Goal: Information Seeking & Learning: Find specific fact

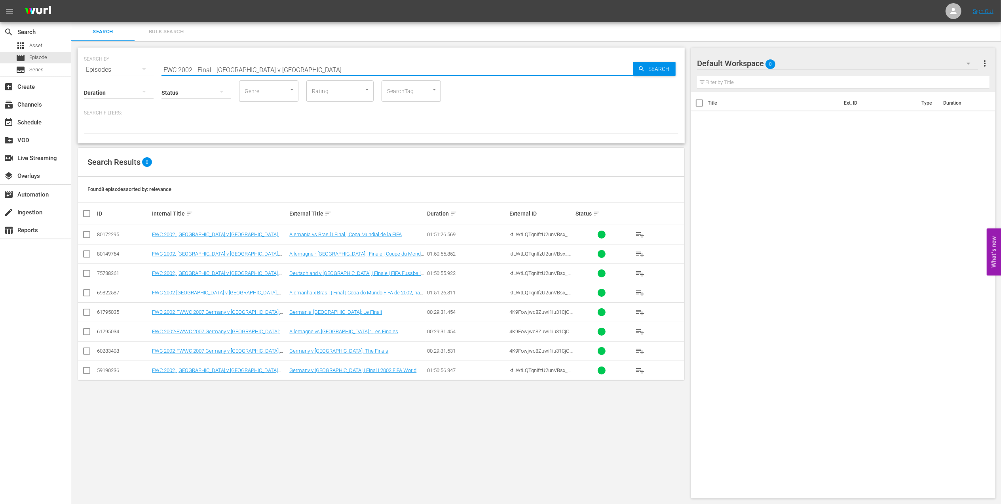
paste input "1974, [GEOGRAPHIC_DATA] v. [GEOGRAPHIC_DATA] FR, Final"
drag, startPoint x: 159, startPoint y: 70, endPoint x: 89, endPoint y: 70, distance: 70.1
click at [89, 70] on div "SEARCH BY Search By Episodes Search ID, Title, Description, Keywords, or Catego…" at bounding box center [381, 65] width 595 height 29
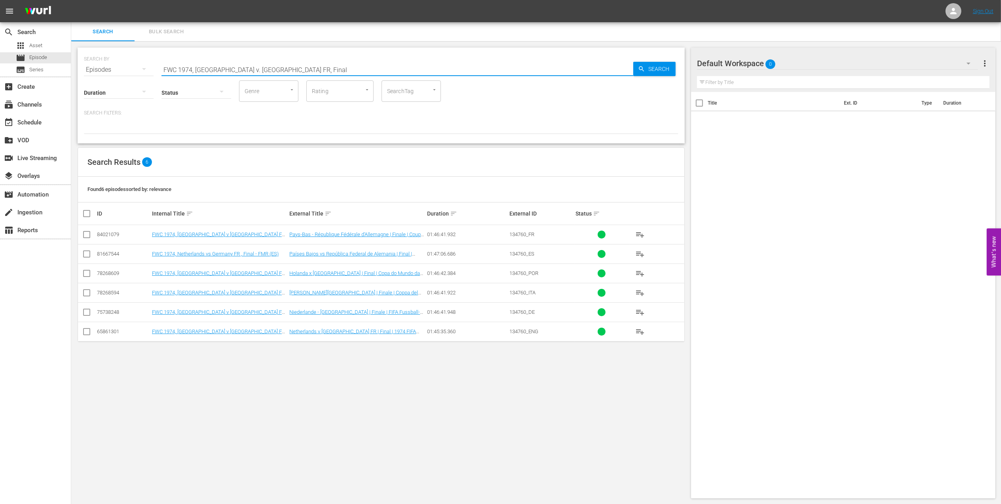
drag, startPoint x: 297, startPoint y: 68, endPoint x: 127, endPoint y: 73, distance: 169.9
click at [127, 73] on div "SEARCH BY Search By Episodes Search ID, Title, Description, Keywords, or Catego…" at bounding box center [381, 96] width 607 height 96
paste input "8, [GEOGRAPHIC_DATA] v. [GEOGRAPHIC_DATA], Final"
drag, startPoint x: 303, startPoint y: 68, endPoint x: 99, endPoint y: 67, distance: 204.3
click at [83, 69] on div "SEARCH BY Search By Episodes Search ID, Title, Description, Keywords, or Catego…" at bounding box center [381, 96] width 607 height 96
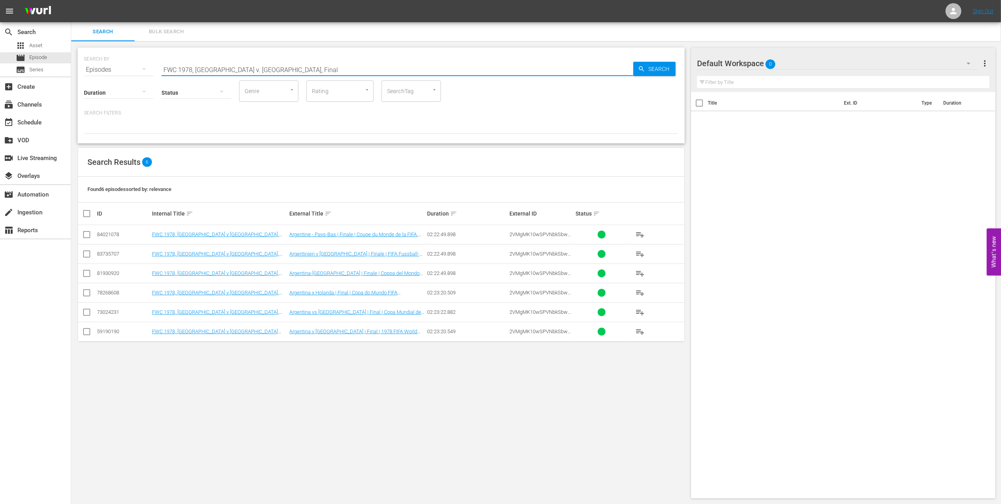
paste input "98 Brazil vs Netherlands, Semi-final (PT)"
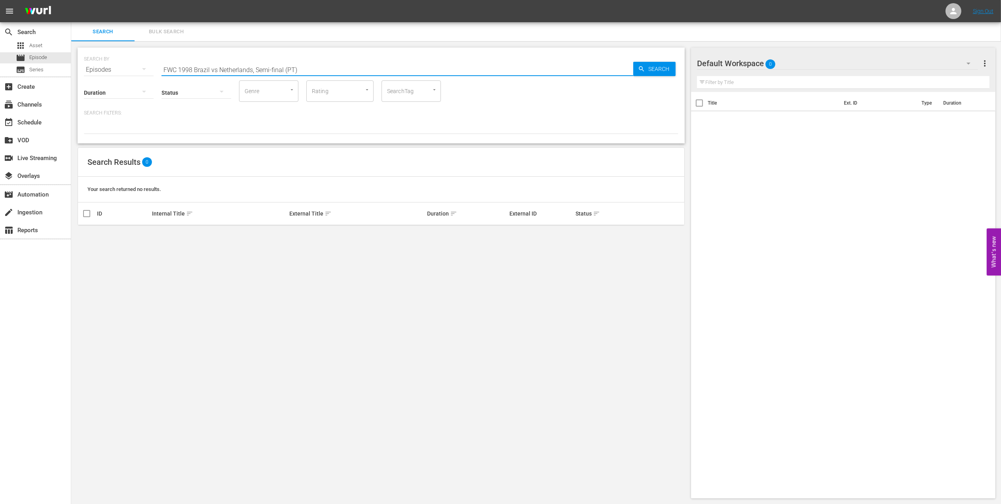
click at [217, 70] on input "FWC 1998 Brazil vs Netherlands, Semi-final (PT)" at bounding box center [398, 69] width 472 height 19
drag, startPoint x: 246, startPoint y: 70, endPoint x: 67, endPoint y: 69, distance: 179.0
click at [71, 0] on div "search Search apps Asset movie Episode subtitles Series add_box Create subscrip…" at bounding box center [536, 0] width 930 height 0
paste input "1998 Official Film - La Coupe de la Gloire"
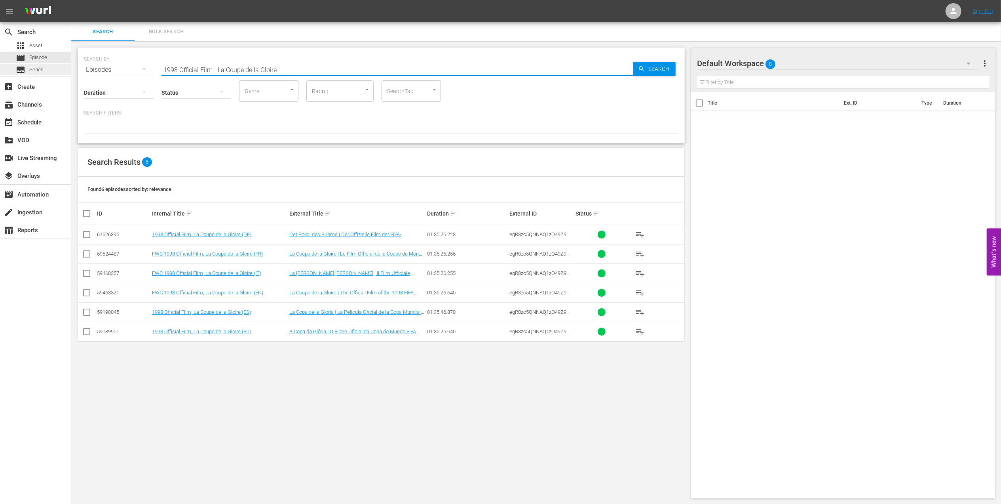
paste input "FWC 1998 [GEOGRAPHIC_DATA] v [GEOGRAPHIC_DATA], FInal"
drag, startPoint x: 68, startPoint y: 68, endPoint x: 39, endPoint y: 68, distance: 29.7
click at [71, 0] on div "search Search apps Asset movie Episode subtitles Series add_box Create subscrip…" at bounding box center [536, 0] width 930 height 0
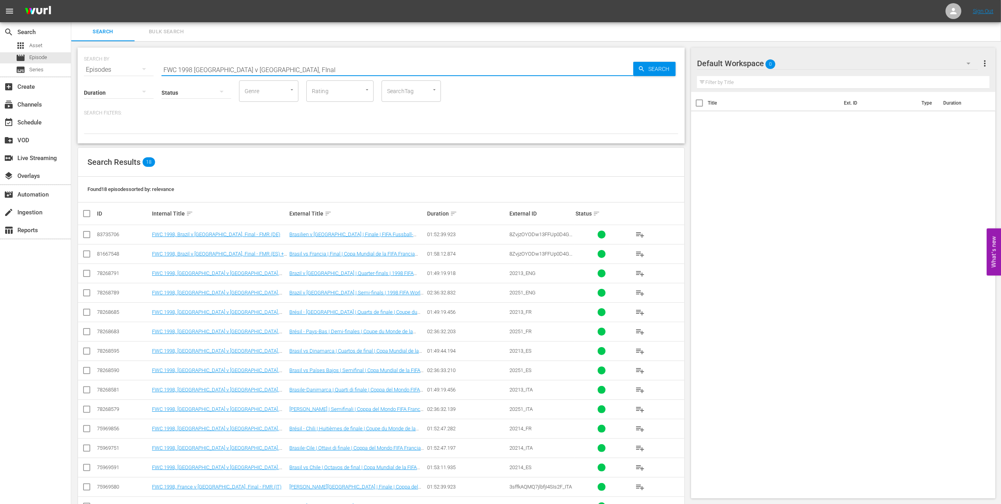
drag, startPoint x: 263, startPoint y: 67, endPoint x: 67, endPoint y: 75, distance: 196.2
click at [71, 0] on div "search Search apps Asset movie Episode subtitles Series add_box Create subscrip…" at bounding box center [536, 0] width 930 height 0
paste input "2018 Portugal v [GEOGRAPHIC_DATA] , Group Stage (PT)"
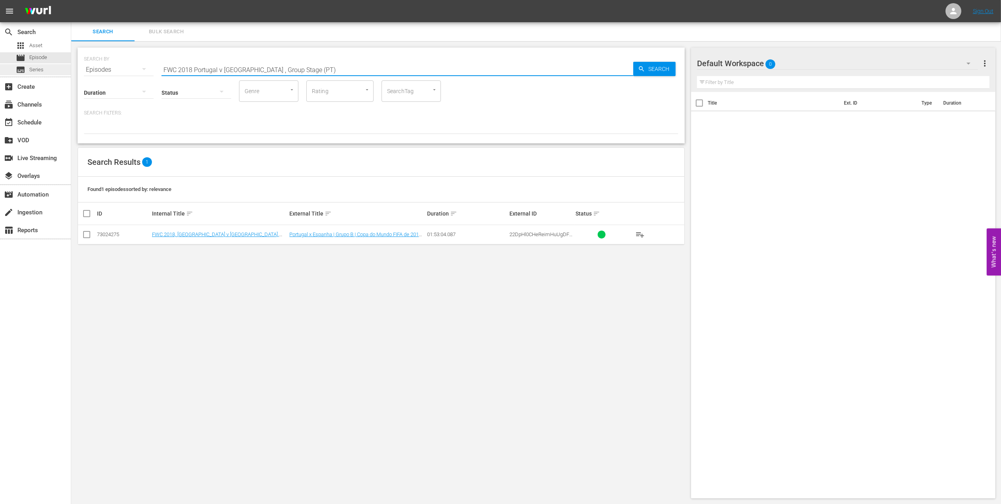
drag, startPoint x: 273, startPoint y: 68, endPoint x: 44, endPoint y: 68, distance: 229.6
click at [71, 0] on div "search Search apps Asset movie Episode subtitles Series add_box Create subscrip…" at bounding box center [536, 0] width 930 height 0
paste input "1994, Brazil vs USA, Round of 16"
drag, startPoint x: 294, startPoint y: 68, endPoint x: 29, endPoint y: 68, distance: 264.9
click at [71, 0] on div "search Search apps Asset movie Episode subtitles Series add_box Create subscrip…" at bounding box center [536, 0] width 930 height 0
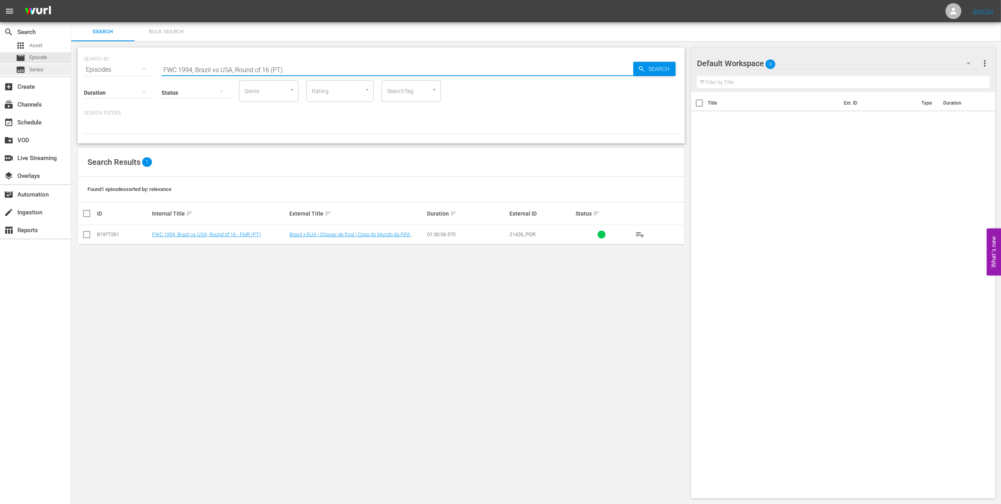
paste input "2002, [GEOGRAPHIC_DATA] v [GEOGRAPHIC_DATA], Group Stage"
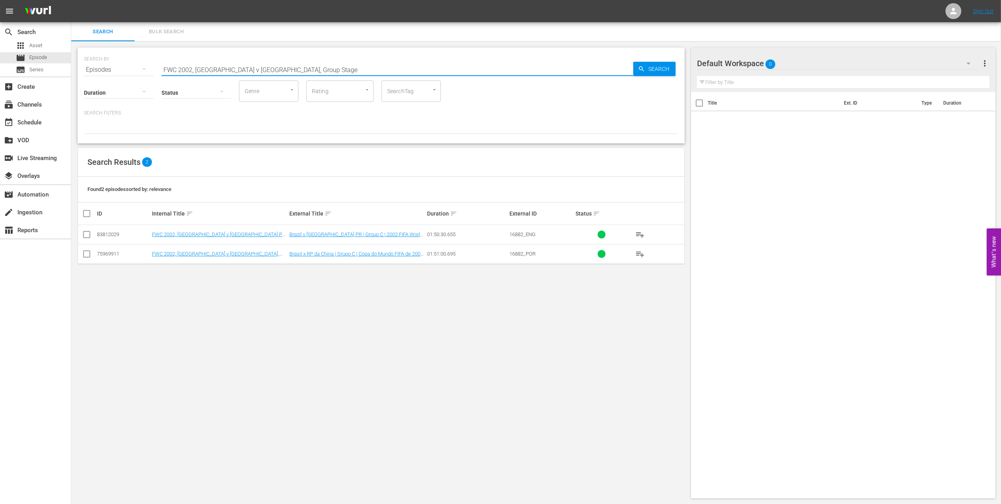
paste input "England v [GEOGRAPHIC_DATA], Quarter-final"
drag, startPoint x: 236, startPoint y: 70, endPoint x: 73, endPoint y: 70, distance: 163.1
click at [71, 70] on div "SEARCH BY Search By Episodes Search ID, Title, Description, Keywords, or Catego…" at bounding box center [381, 272] width 620 height 463
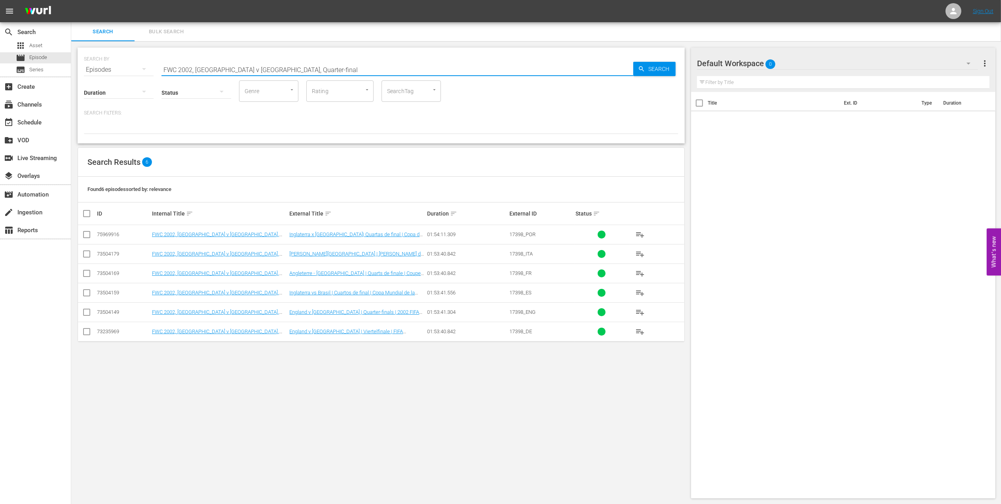
paste input "2002 Official Film - Seven Games from Glory"
drag, startPoint x: 287, startPoint y: 73, endPoint x: 103, endPoint y: 70, distance: 183.3
click at [104, 70] on div "SEARCH BY Search By Episodes Search ID, Title, Description, Keywords, or Catego…" at bounding box center [381, 65] width 595 height 29
click at [319, 63] on input "2002 Official Film - Seven Games from Glory" at bounding box center [398, 69] width 472 height 19
drag, startPoint x: 46, startPoint y: 65, endPoint x: 41, endPoint y: 66, distance: 4.8
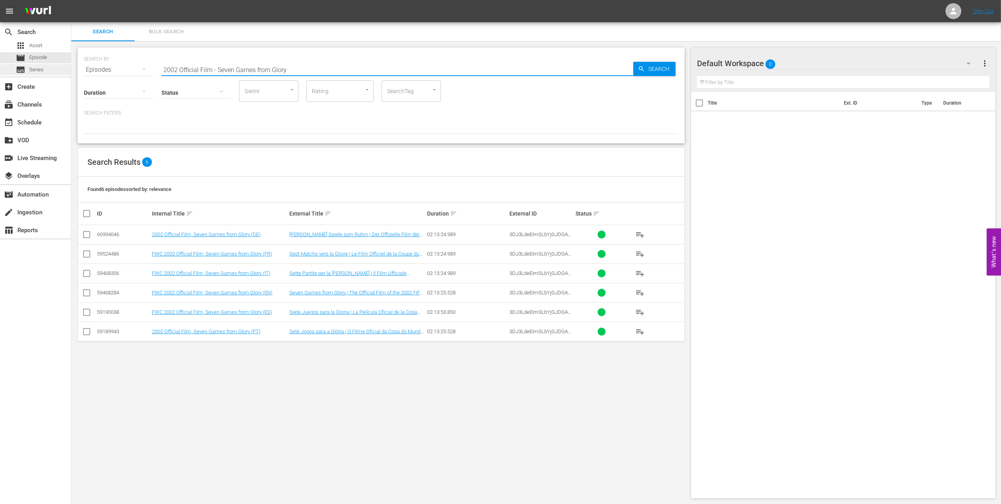
click at [71, 0] on div "search Search apps Asset movie Episode subtitles Series add_box Create subscrip…" at bounding box center [536, 0] width 930 height 0
paste input "FWC 2014 Brazil v [GEOGRAPHIC_DATA], Group Stage (PT)"
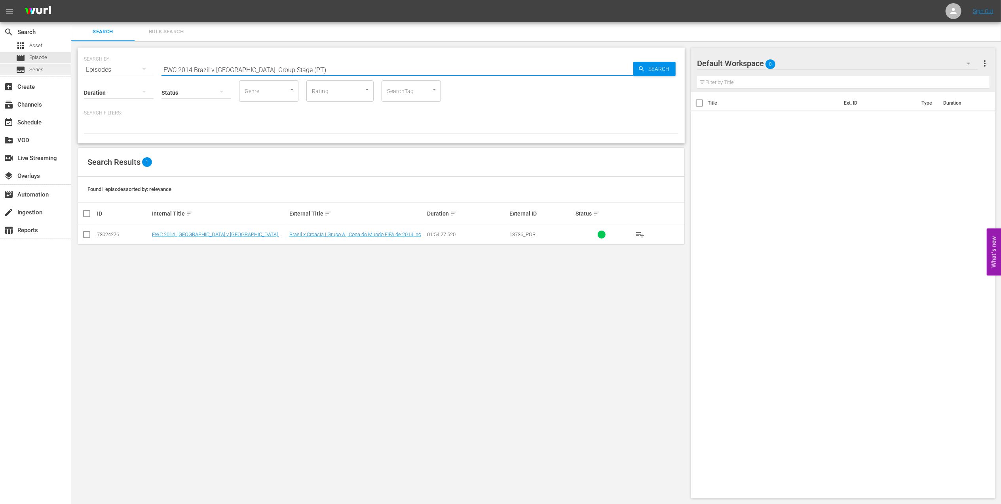
drag, startPoint x: 278, startPoint y: 73, endPoint x: 55, endPoint y: 75, distance: 222.5
click at [71, 0] on div "search Search apps Asset movie Episode subtitles Series add_box Create subscrip…" at bounding box center [536, 0] width 930 height 0
paste input ", Brazil vs Germany, Semifinal"
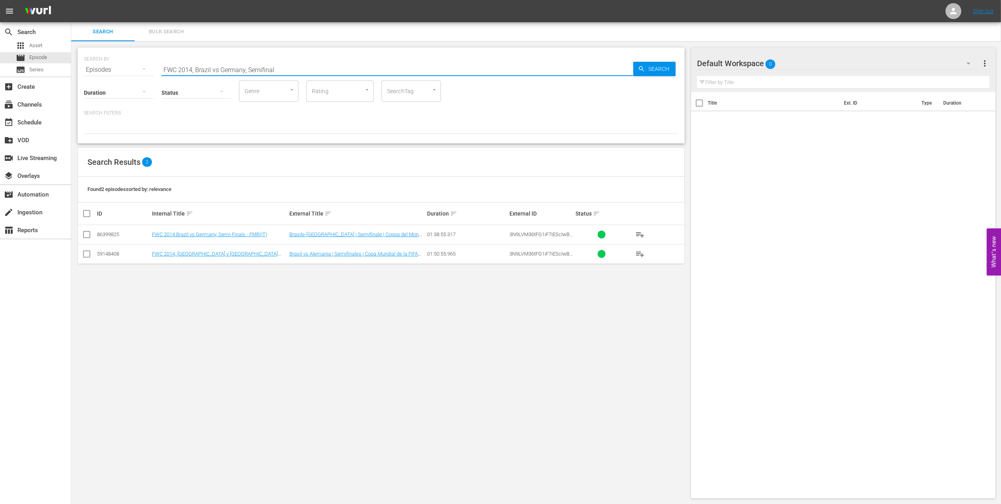
drag, startPoint x: 249, startPoint y: 68, endPoint x: 80, endPoint y: 69, distance: 169.5
click at [81, 68] on div "SEARCH BY Search By Episodes Search ID, Title, Description, Keywords, or Catego…" at bounding box center [381, 96] width 607 height 96
paste input "Germany vs Argentina, Final (PT)"
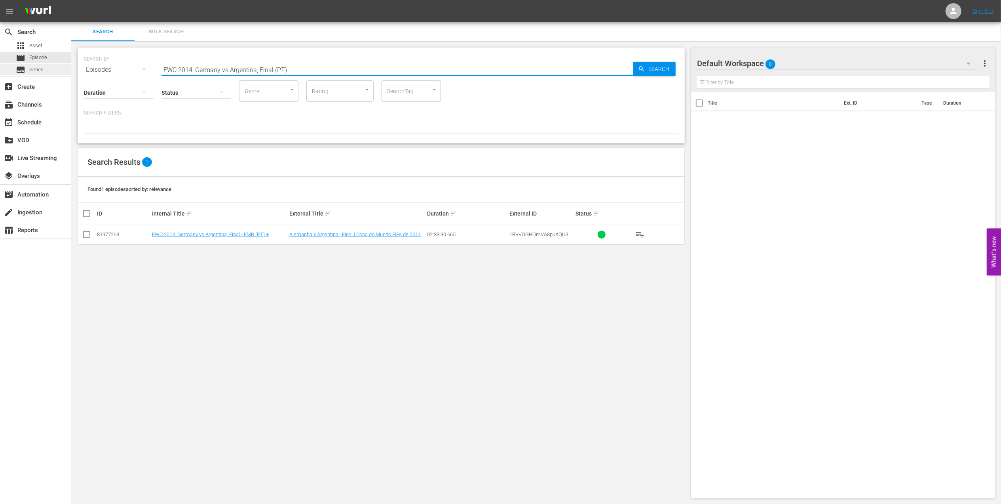
drag, startPoint x: 299, startPoint y: 68, endPoint x: 52, endPoint y: 68, distance: 246.3
click at [71, 0] on div "search Search apps Asset movie Episode subtitles Series add_box Create subscrip…" at bounding box center [536, 0] width 930 height 0
paste input "1982 Argentina v [GEOGRAPHIC_DATA], Group"
drag, startPoint x: 271, startPoint y: 67, endPoint x: 68, endPoint y: 67, distance: 202.7
click at [71, 0] on div "search Search apps Asset movie Episode subtitles Series add_box Create subscrip…" at bounding box center [536, 0] width 930 height 0
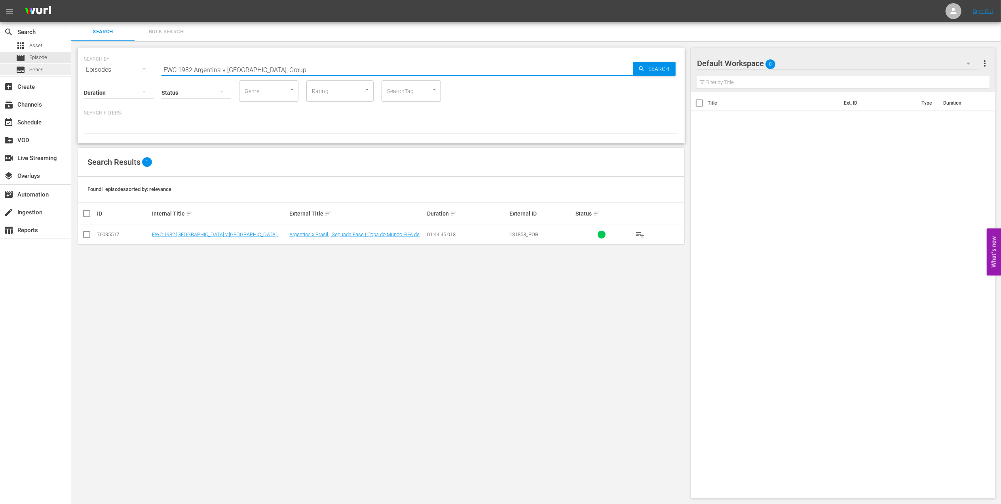
paste input ", Italy vs Germany FR, Final (PT)"
click at [215, 67] on input "FWC 1982, Italy vs Germany FR, Final (PT)" at bounding box center [398, 69] width 472 height 19
drag, startPoint x: 70, startPoint y: 68, endPoint x: -2, endPoint y: 68, distance: 72.8
click at [0, 68] on html "menu Sign Out search Search apps Asset movie Episode subtitles Series add_box C…" at bounding box center [500, 252] width 1001 height 504
paste input "94, Brazil vs USA, Round of 16"
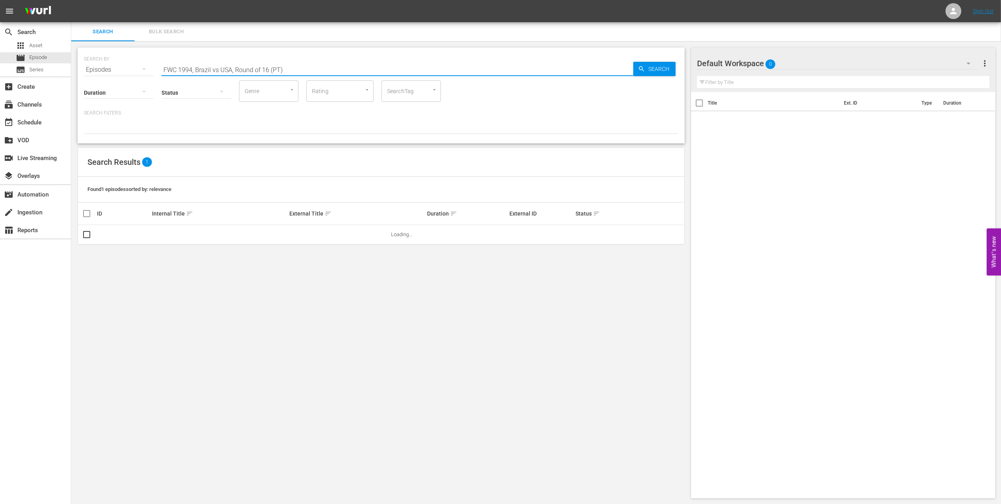
click at [219, 67] on input "FWC 1994, Brazil vs USA, Round of 16 (PT)" at bounding box center [398, 69] width 472 height 19
drag, startPoint x: 292, startPoint y: 68, endPoint x: 72, endPoint y: 68, distance: 220.5
click at [72, 67] on div "SEARCH BY Search By Episodes Search ID, Title, Description, Keywords, or Catego…" at bounding box center [381, 272] width 620 height 463
paste input "8 [GEOGRAPHIC_DATA] v [GEOGRAPHIC_DATA], FInal"
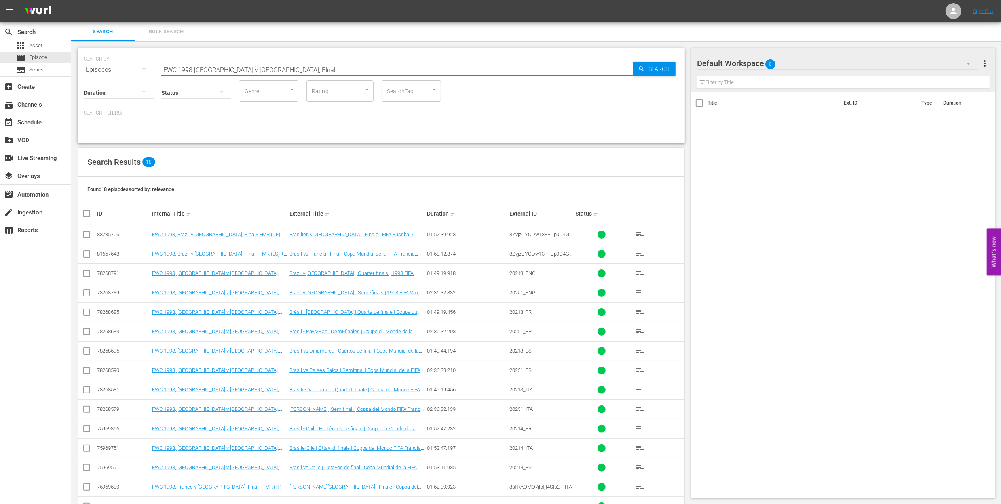
drag, startPoint x: 156, startPoint y: 75, endPoint x: 113, endPoint y: 80, distance: 42.6
click at [113, 80] on div "SEARCH BY Search By Episodes Search ID, Title, Description, Keywords, or Catego…" at bounding box center [381, 96] width 607 height 96
paste input "1962 Official Film - [PERSON_NAME]"
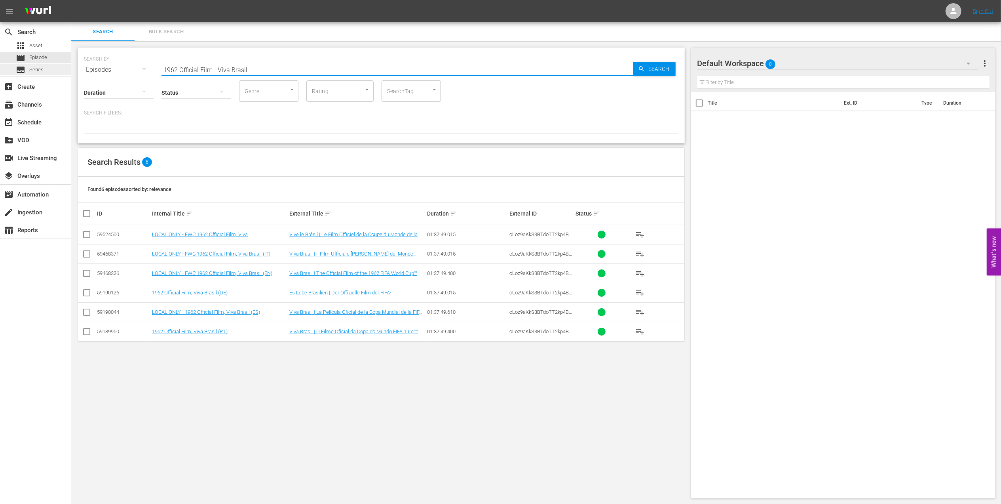
drag, startPoint x: 241, startPoint y: 66, endPoint x: 40, endPoint y: 71, distance: 201.6
click at [71, 0] on div "search Search apps Asset movie Episode subtitles Series add_box Create subscrip…" at bounding box center [536, 0] width 930 height 0
click at [260, 68] on input "1962 Official Film - Viva Brasil" at bounding box center [398, 69] width 472 height 19
drag, startPoint x: 127, startPoint y: 67, endPoint x: 111, endPoint y: 68, distance: 15.9
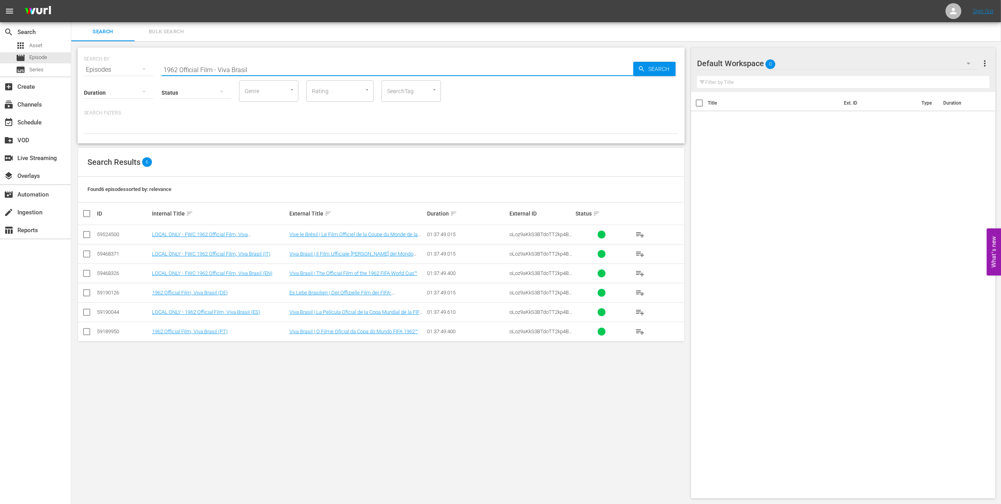
click at [111, 68] on div "SEARCH BY Search By Episodes Search ID, Title, Description, Keywords, or Catego…" at bounding box center [381, 65] width 595 height 29
paste input "2002 Official Film - Seven Games from Glory"
type input "2002 Official Film - Seven Games from Glory"
